Goal: Task Accomplishment & Management: Use online tool/utility

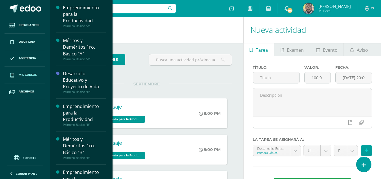
click at [34, 75] on span "Mis cursos" at bounding box center [28, 75] width 18 height 5
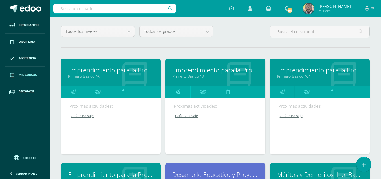
scroll to position [56, 0]
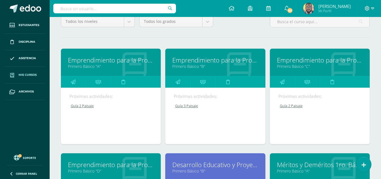
click at [287, 61] on link "Emprendimiento para la Productividad" at bounding box center [320, 60] width 86 height 9
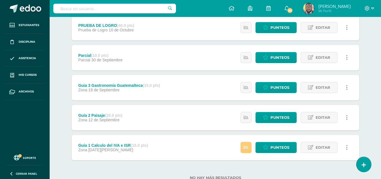
scroll to position [98, 0]
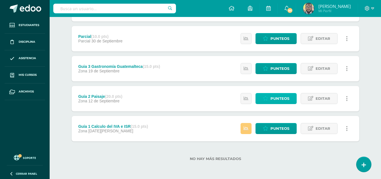
click at [269, 100] on link "Punteos" at bounding box center [276, 98] width 41 height 11
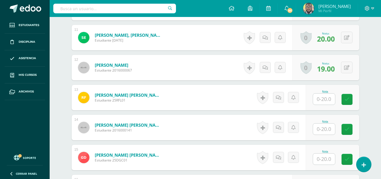
scroll to position [480, 0]
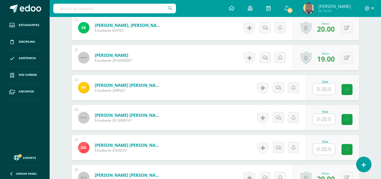
click at [331, 149] on input "text" at bounding box center [324, 148] width 22 height 11
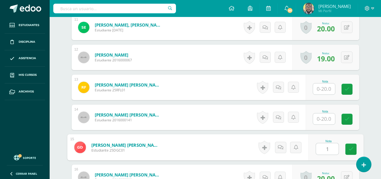
scroll to position [481, 0]
type input "17"
click at [350, 150] on icon at bounding box center [350, 148] width 5 height 5
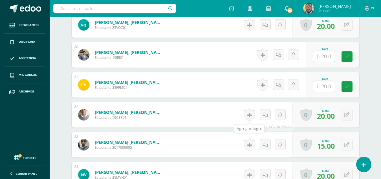
scroll to position [1011, 0]
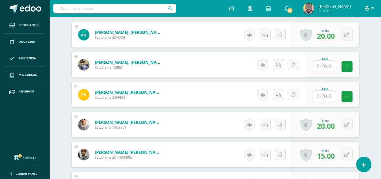
click at [326, 68] on input "text" at bounding box center [324, 66] width 22 height 11
type input "19"
click at [346, 69] on link at bounding box center [350, 66] width 11 height 11
click at [349, 68] on icon at bounding box center [350, 66] width 5 height 5
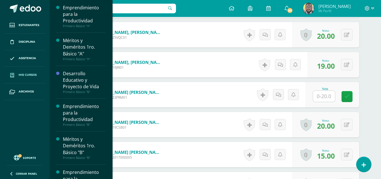
click at [26, 78] on link "Mis cursos" at bounding box center [25, 75] width 41 height 17
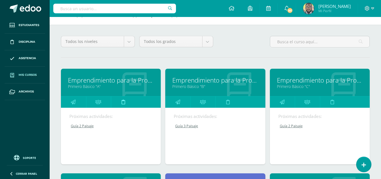
scroll to position [85, 0]
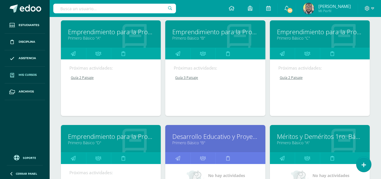
click at [120, 136] on link "Emprendimiento para la Productividad" at bounding box center [111, 136] width 86 height 9
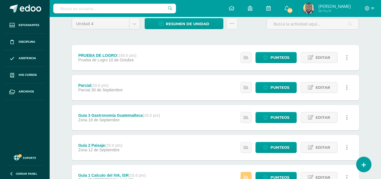
scroll to position [85, 0]
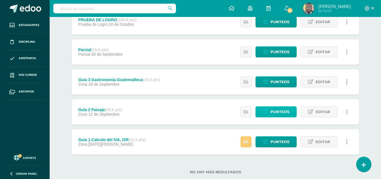
click at [282, 110] on span "Punteos" at bounding box center [280, 111] width 19 height 10
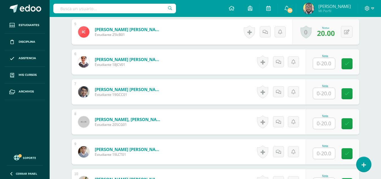
scroll to position [296, 0]
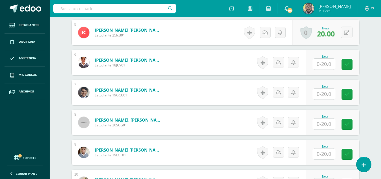
click at [325, 67] on input "text" at bounding box center [324, 63] width 22 height 11
type input "20"
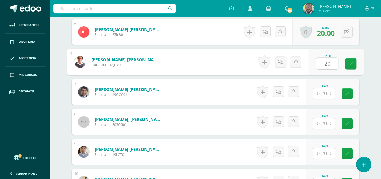
scroll to position [297, 0]
drag, startPoint x: 346, startPoint y: 67, endPoint x: 350, endPoint y: 64, distance: 4.5
click at [350, 64] on link at bounding box center [350, 63] width 11 height 11
click at [350, 64] on form "Cajas Vallejo, José Antonio Estudiante 18JCV01 Nota 20.00 0 Logros" at bounding box center [215, 62] width 296 height 26
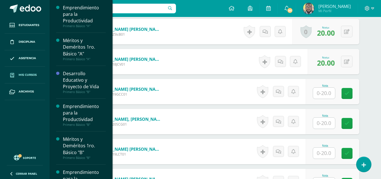
click at [23, 78] on link "Mis cursos" at bounding box center [25, 75] width 41 height 17
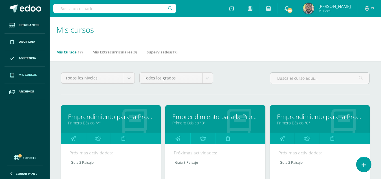
click at [300, 120] on link "Primero Básico "C"" at bounding box center [320, 122] width 86 height 5
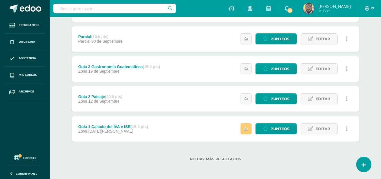
scroll to position [98, 0]
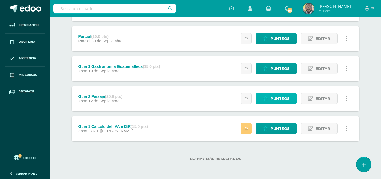
click at [269, 94] on link "Punteos" at bounding box center [276, 98] width 41 height 11
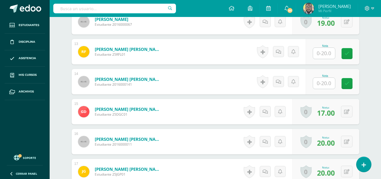
scroll to position [516, 0]
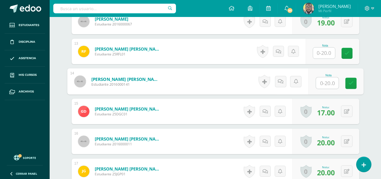
click at [331, 84] on input "text" at bounding box center [327, 82] width 23 height 11
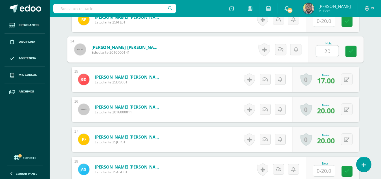
scroll to position [601, 0]
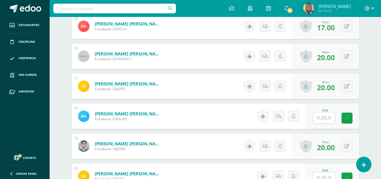
type input "20"
click at [325, 120] on input "text" at bounding box center [324, 117] width 22 height 11
type input "18"
click at [352, 117] on icon at bounding box center [350, 117] width 5 height 5
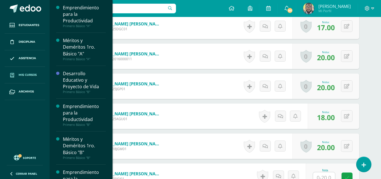
click at [23, 73] on span "Mis cursos" at bounding box center [28, 75] width 18 height 5
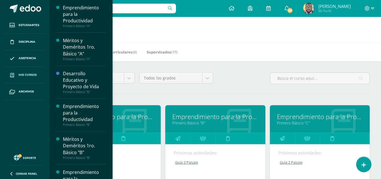
click at [195, 116] on link "Emprendimiento para la Productividad" at bounding box center [215, 116] width 86 height 9
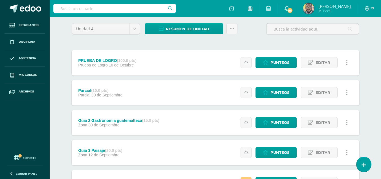
scroll to position [85, 0]
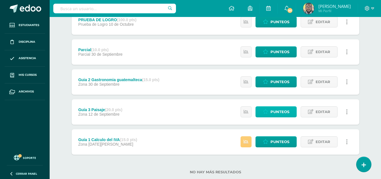
click at [273, 110] on span "Punteos" at bounding box center [280, 111] width 19 height 10
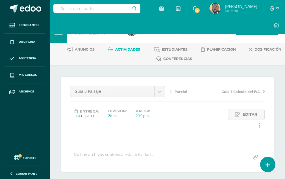
click at [144, 121] on div "Entrega: [DATE] 20:00 División: Zona Valor: 20.0 pts" at bounding box center [118, 120] width 100 height 22
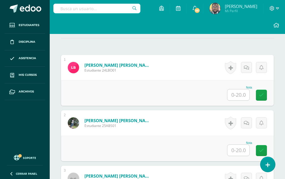
scroll to position [169, 0]
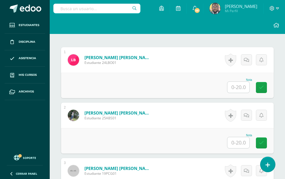
click at [237, 86] on input "text" at bounding box center [238, 87] width 22 height 11
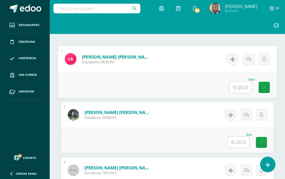
scroll to position [170, 0]
type input "0"
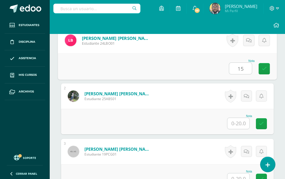
scroll to position [198, 0]
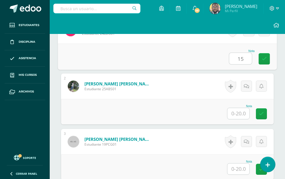
type input "15"
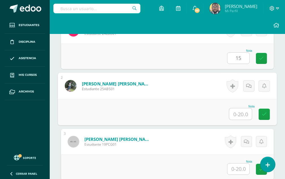
click at [235, 112] on input "text" at bounding box center [240, 113] width 23 height 11
type input "0"
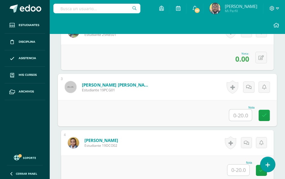
scroll to position [255, 0]
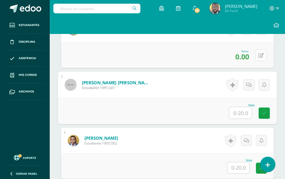
click at [261, 56] on icon at bounding box center [260, 55] width 5 height 5
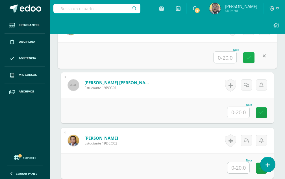
drag, startPoint x: 251, startPoint y: 54, endPoint x: 224, endPoint y: 69, distance: 30.4
click at [251, 55] on link at bounding box center [248, 57] width 11 height 11
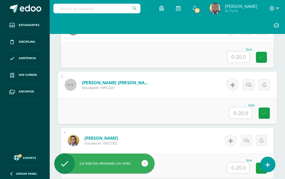
click at [241, 113] on input "text" at bounding box center [240, 112] width 23 height 11
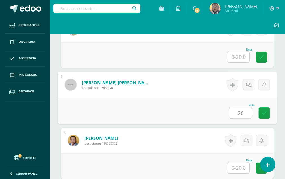
type input "20"
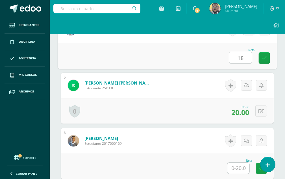
scroll to position [396, 0]
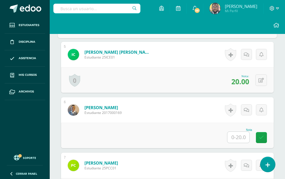
type input "18"
click at [242, 141] on input "text" at bounding box center [238, 136] width 22 height 11
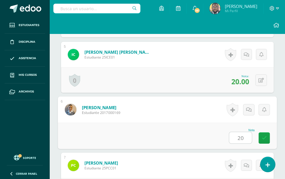
type input "20"
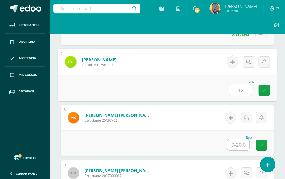
type input "12"
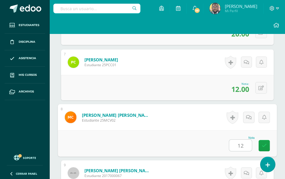
type input "12"
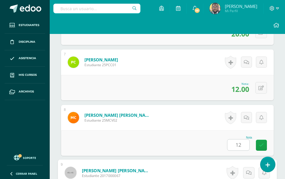
scroll to position [609, 0]
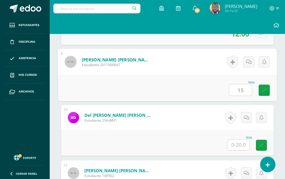
type input "15"
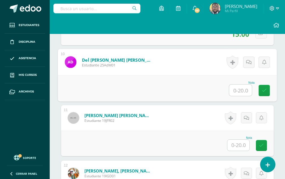
scroll to position [666, 0]
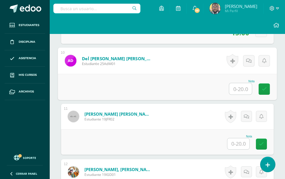
click at [249, 88] on input "text" at bounding box center [240, 88] width 23 height 11
type input "20"
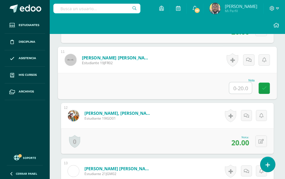
scroll to position [722, 0]
click at [236, 89] on input "text" at bounding box center [240, 87] width 23 height 11
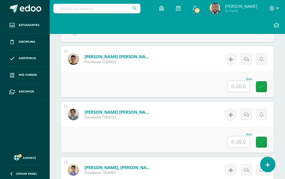
scroll to position [835, 0]
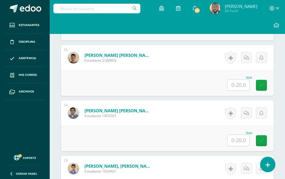
type input "20"
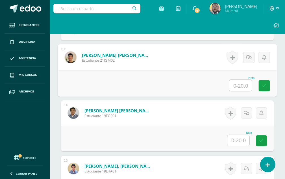
click at [243, 84] on input "text" at bounding box center [240, 85] width 23 height 11
type input "16"
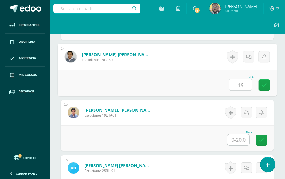
scroll to position [891, 0]
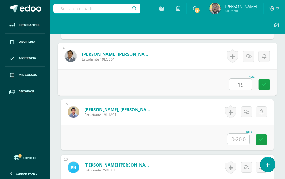
type input "19"
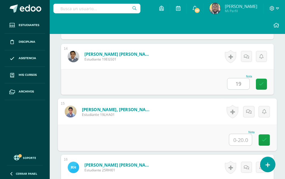
click at [240, 137] on input "text" at bounding box center [240, 139] width 23 height 11
type input "20"
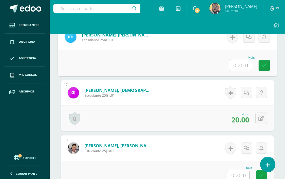
scroll to position [1053, 0]
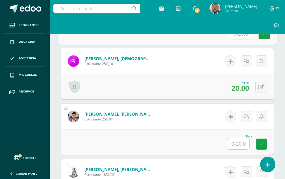
click at [236, 142] on input "text" at bounding box center [238, 143] width 22 height 11
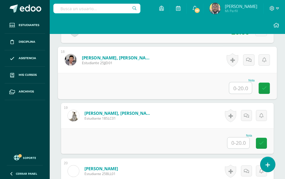
scroll to position [1109, 0]
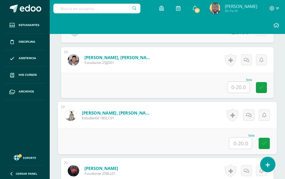
drag, startPoint x: 248, startPoint y: 140, endPoint x: 248, endPoint y: 150, distance: 9.0
click at [248, 141] on input "text" at bounding box center [240, 142] width 23 height 11
type input "17"
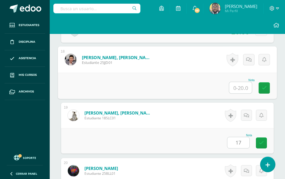
click at [237, 88] on input "text" at bounding box center [240, 87] width 23 height 11
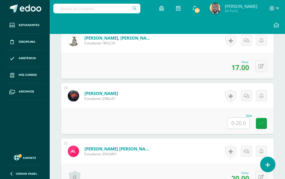
scroll to position [1194, 0]
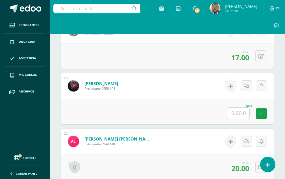
type input "19"
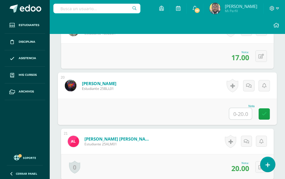
click at [235, 113] on input "text" at bounding box center [240, 113] width 23 height 11
type input "16"
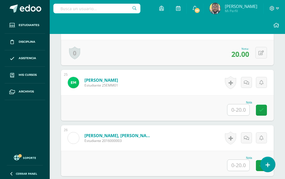
scroll to position [1504, 0]
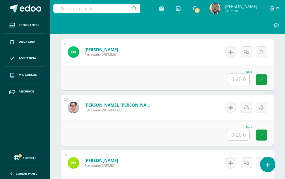
click at [236, 83] on input "text" at bounding box center [238, 79] width 22 height 11
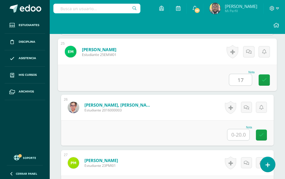
type input "17"
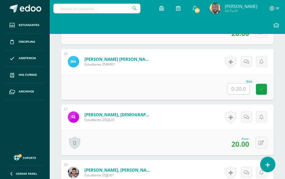
scroll to position [996, 0]
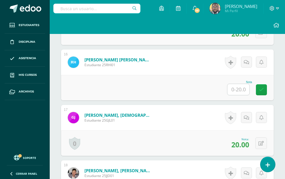
click at [240, 88] on input "text" at bounding box center [238, 89] width 22 height 11
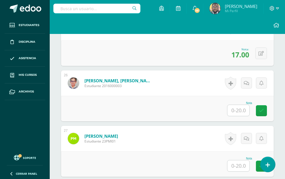
scroll to position [1561, 0]
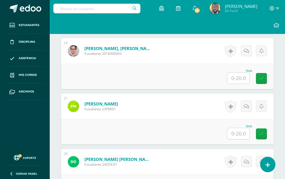
type input "16"
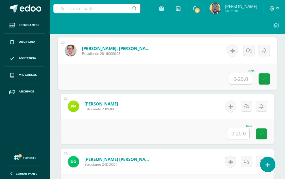
click at [239, 77] on input "text" at bounding box center [240, 78] width 23 height 11
type input "16"
click at [246, 136] on input "text" at bounding box center [238, 133] width 22 height 11
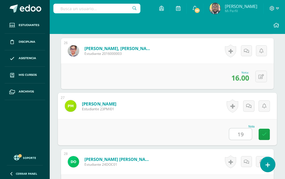
scroll to position [1617, 0]
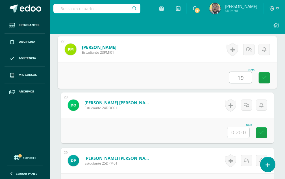
type input "19"
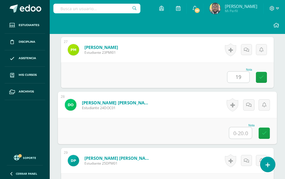
click at [245, 135] on input "text" at bounding box center [240, 132] width 23 height 11
type input "0"
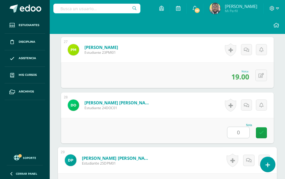
scroll to position [1715, 0]
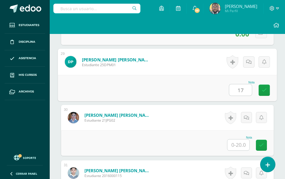
type input "17"
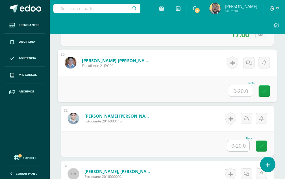
scroll to position [1772, 0]
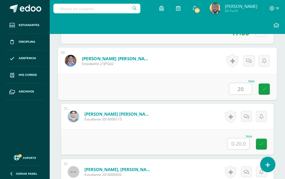
type input "20"
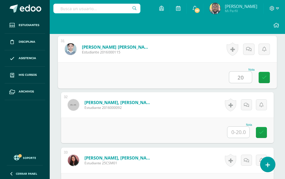
scroll to position [1856, 0]
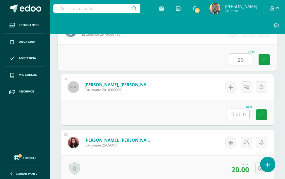
type input "20"
click at [240, 118] on input "text" at bounding box center [238, 114] width 22 height 11
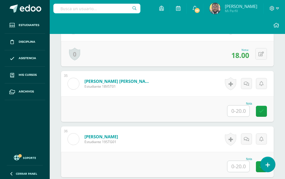
scroll to position [2054, 0]
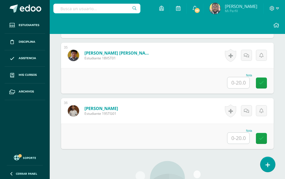
type input "15"
click at [242, 140] on input "text" at bounding box center [238, 137] width 22 height 11
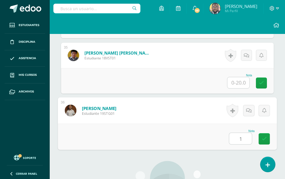
type input "19"
click at [262, 138] on icon at bounding box center [264, 138] width 5 height 5
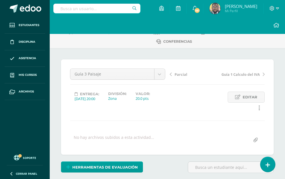
scroll to position [0, 0]
